Goal: Task Accomplishment & Management: Manage account settings

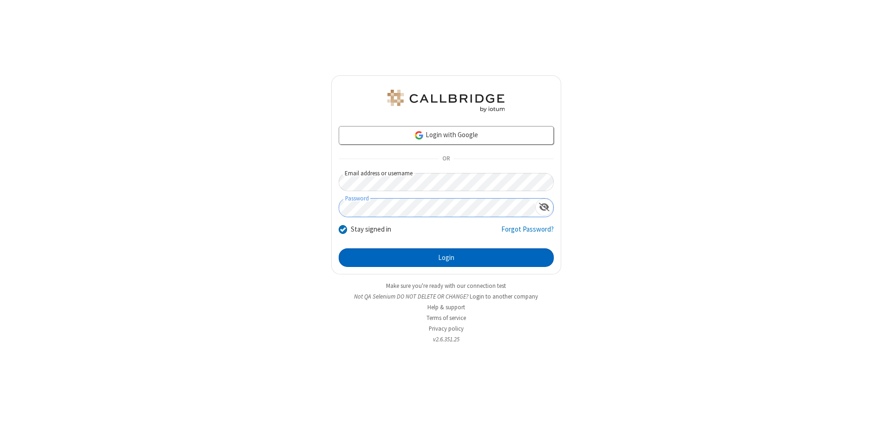
click at [446, 257] on button "Login" at bounding box center [446, 257] width 215 height 19
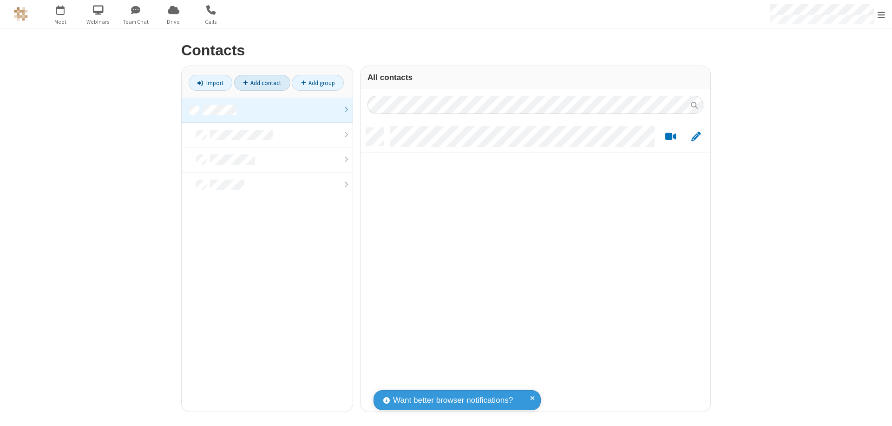
click at [262, 83] on link "Add contact" at bounding box center [262, 83] width 56 height 16
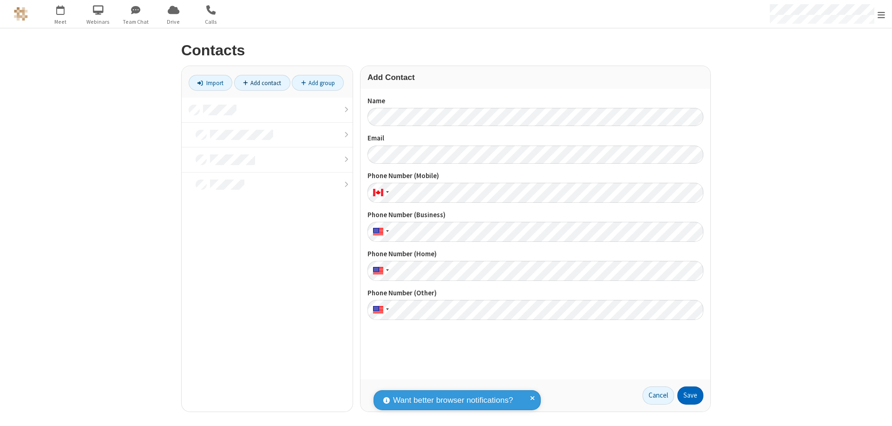
click at [691, 395] on button "Save" at bounding box center [691, 395] width 26 height 19
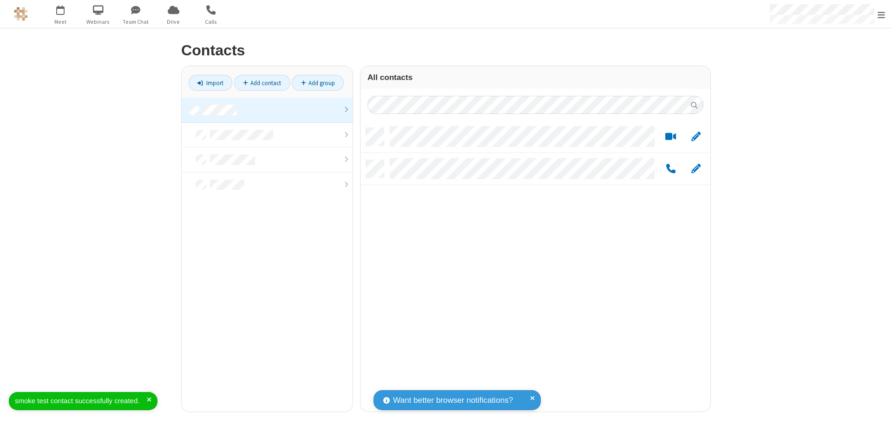
scroll to position [283, 343]
